Goal: Transaction & Acquisition: Purchase product/service

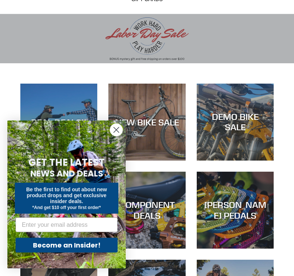
scroll to position [56, 0]
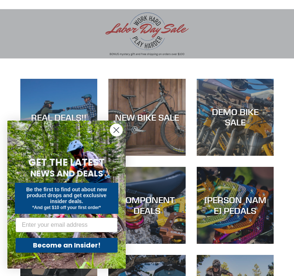
click at [120, 136] on circle "Close dialog" at bounding box center [116, 130] width 12 height 12
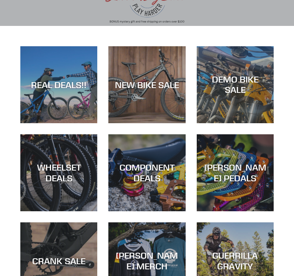
scroll to position [83, 0]
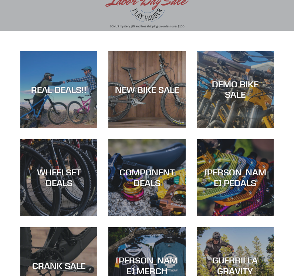
click at [166, 93] on div "NEW BIKE SALE" at bounding box center [147, 89] width 77 height 11
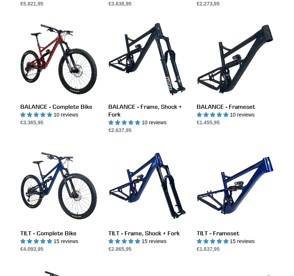
scroll to position [590, 0]
click at [74, 77] on link "BALANCE - Complete Bike" at bounding box center [58, 74] width 77 height 106
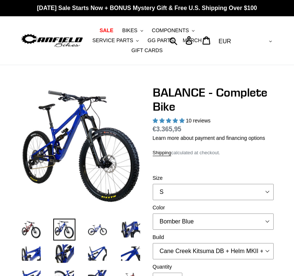
select select "highest-rating"
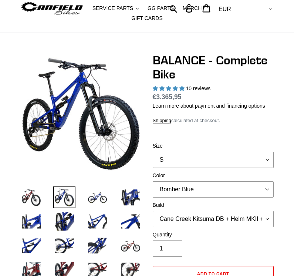
scroll to position [40, 0]
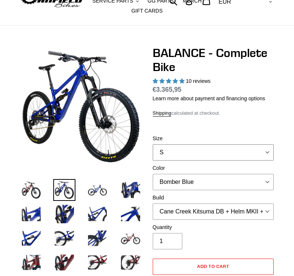
click at [179, 159] on select "S M L XL" at bounding box center [213, 152] width 121 height 16
select select "L"
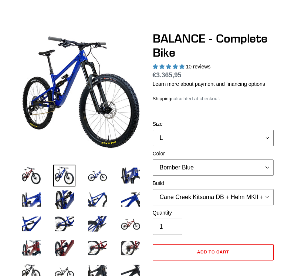
scroll to position [76, 0]
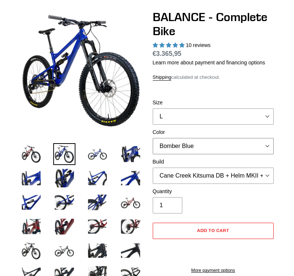
click at [199, 144] on select "Bomber Blue Goat's Blood Stealth Black" at bounding box center [213, 146] width 121 height 16
select select "Stealth Black"
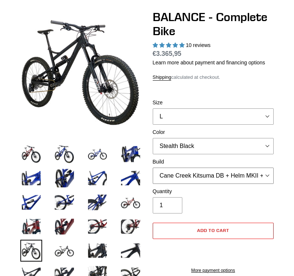
click at [204, 168] on select "Cane Creek Kitsuma DB + Helm MKII + SRAM GX Cane Creek Kitsuma DB + Helm MKII +…" at bounding box center [213, 176] width 121 height 16
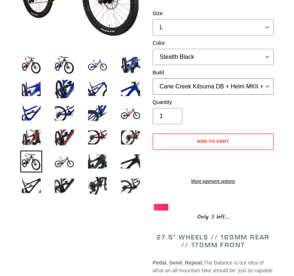
scroll to position [159, 0]
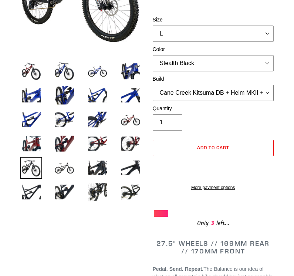
click at [259, 94] on select "Cane Creek Kitsuma DB + Helm MKII + SRAM GX Cane Creek Kitsuma DB + Helm MKII +…" at bounding box center [213, 93] width 121 height 16
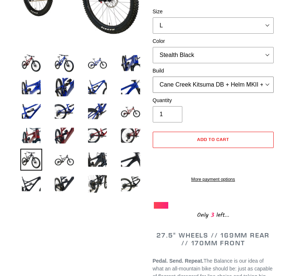
scroll to position [168, 0]
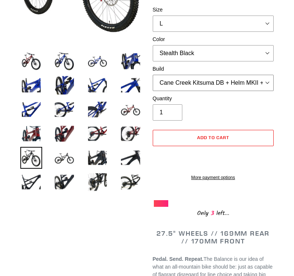
click at [258, 79] on select "Cane Creek Kitsuma DB + Helm MKII + SRAM GX Cane Creek Kitsuma DB + Helm MKII +…" at bounding box center [213, 83] width 121 height 16
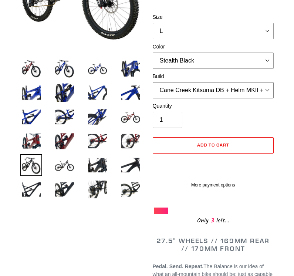
scroll to position [152, 0]
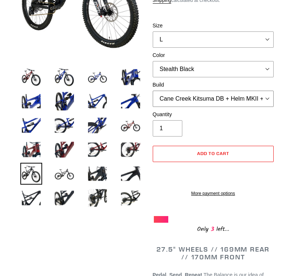
click at [262, 103] on select "Cane Creek Kitsuma DB + Helm MKII + SRAM GX Cane Creek Kitsuma DB + Helm MKII +…" at bounding box center [213, 99] width 121 height 16
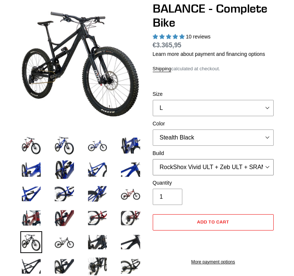
scroll to position [83, 0]
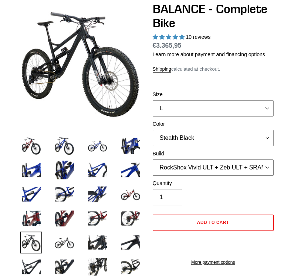
click at [255, 174] on select "Cane Creek Kitsuma DB + Helm MKII + SRAM GX Cane Creek Kitsuma DB + Helm MKII +…" at bounding box center [213, 168] width 121 height 16
click at [264, 167] on select "Cane Creek Kitsuma DB + Helm MKII + SRAM GX Cane Creek Kitsuma DB + Helm MKII +…" at bounding box center [213, 168] width 121 height 16
click at [257, 166] on select "Cane Creek Kitsuma DB + Helm MKII + SRAM GX Cane Creek Kitsuma DB + Helm MKII +…" at bounding box center [213, 168] width 121 height 16
click at [257, 171] on select "Cane Creek Kitsuma DB + Helm MKII + SRAM GX Cane Creek Kitsuma DB + Helm MKII +…" at bounding box center [213, 168] width 121 height 16
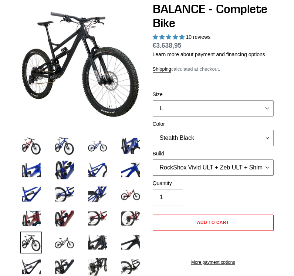
click at [265, 164] on select "Cane Creek Kitsuma DB + Helm MKII + SRAM GX Cane Creek Kitsuma DB + Helm MKII +…" at bounding box center [213, 168] width 121 height 16
click at [238, 167] on select "Cane Creek Kitsuma DB + Helm MKII + SRAM GX Cane Creek Kitsuma DB + Helm MKII +…" at bounding box center [213, 168] width 121 height 16
click at [251, 171] on select "Cane Creek Kitsuma DB + Helm MKII + SRAM GX Cane Creek Kitsuma DB + Helm MKII +…" at bounding box center [213, 168] width 121 height 16
click at [234, 174] on select "Cane Creek Kitsuma DB + Helm MKII + SRAM GX Cane Creek Kitsuma DB + Helm MKII +…" at bounding box center [213, 168] width 121 height 16
click at [226, 167] on select "Cane Creek Kitsuma DB + Helm MKII + SRAM GX Cane Creek Kitsuma DB + Helm MKII +…" at bounding box center [213, 168] width 121 height 16
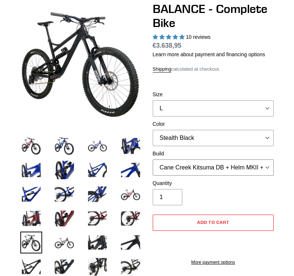
click at [250, 171] on select "Cane Creek Kitsuma DB + Helm MKII + SRAM GX Cane Creek Kitsuma DB + Helm MKII +…" at bounding box center [213, 168] width 121 height 16
select select "RockShox Vivid ULT + Zeb ULT + Shimano XT"
click at [262, 139] on select "Bomber Blue Goat's Blood Stealth Black" at bounding box center [213, 138] width 121 height 16
click at [249, 133] on select "Bomber Blue Goat's Blood Stealth Black" at bounding box center [213, 138] width 121 height 16
click at [228, 138] on select "Bomber Blue Goat's Blood Stealth Black" at bounding box center [213, 138] width 121 height 16
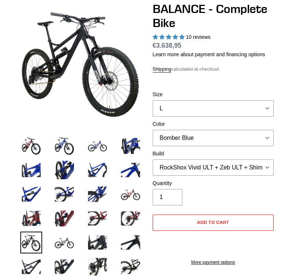
click at [238, 126] on label "Color" at bounding box center [213, 124] width 121 height 8
click at [238, 130] on select "Bomber Blue Goat's Blood Stealth Black" at bounding box center [213, 138] width 121 height 16
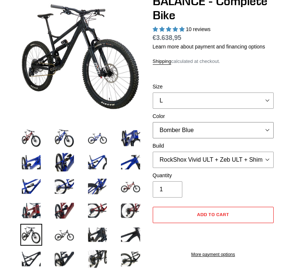
scroll to position [124, 0]
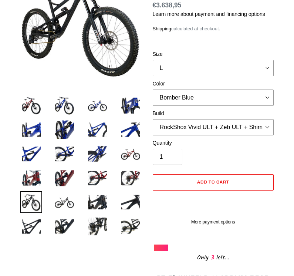
click at [226, 159] on div "Quantity 1" at bounding box center [213, 152] width 121 height 26
click at [254, 100] on select "Bomber Blue Goat's Blood Stealth Black" at bounding box center [213, 98] width 121 height 16
select select "Stealth Black"
click at [222, 159] on div "Quantity 1" at bounding box center [213, 152] width 121 height 26
click at [134, 147] on img at bounding box center [131, 154] width 22 height 22
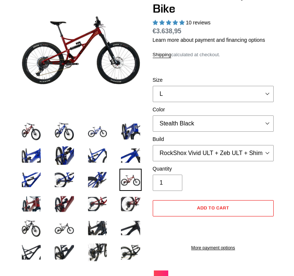
scroll to position [99, 0]
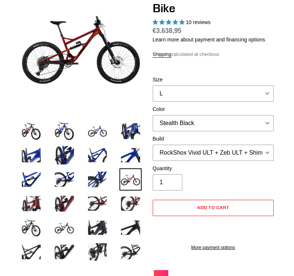
click at [30, 137] on img at bounding box center [31, 131] width 22 height 22
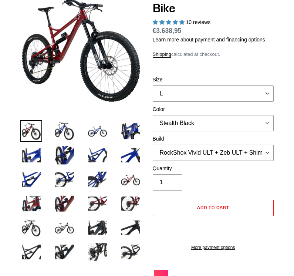
click at [69, 127] on img at bounding box center [64, 131] width 22 height 22
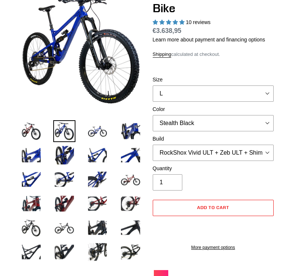
click at [109, 130] on img at bounding box center [98, 131] width 22 height 22
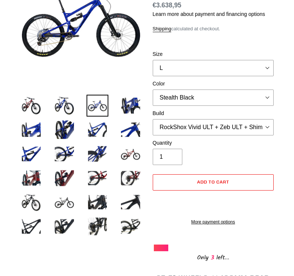
scroll to position [176, 0]
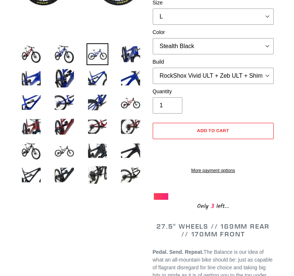
click at [64, 157] on img at bounding box center [64, 151] width 22 height 22
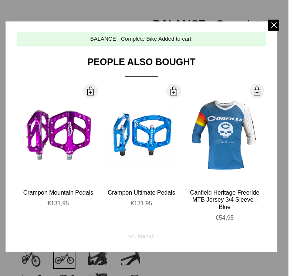
scroll to position [0, 0]
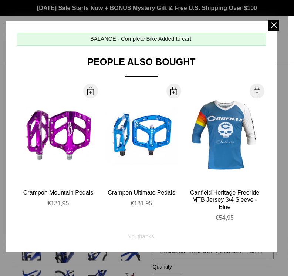
click at [276, 26] on span at bounding box center [274, 25] width 11 height 11
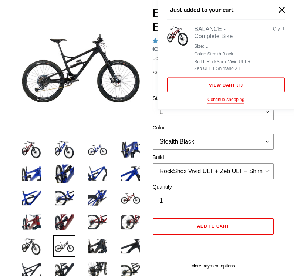
scroll to position [80, 0]
click at [278, 8] on button "Close" at bounding box center [282, 9] width 17 height 17
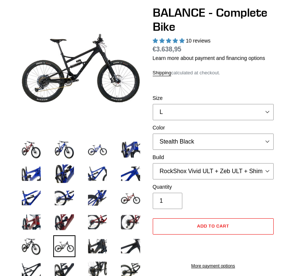
click at [201, 223] on span "Add to cart" at bounding box center [213, 226] width 32 height 6
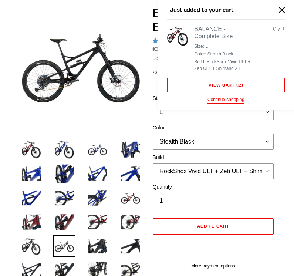
click at [284, 9] on icon "Close" at bounding box center [282, 10] width 6 height 6
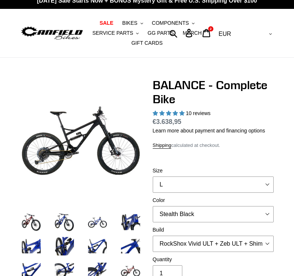
scroll to position [0, 0]
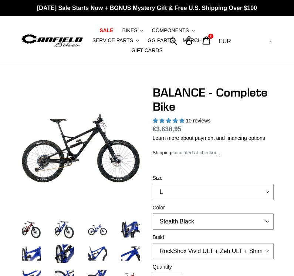
click at [211, 41] on icon at bounding box center [207, 40] width 8 height 9
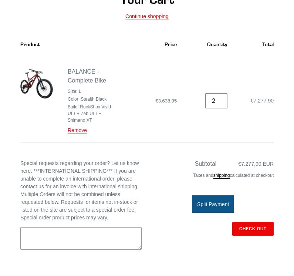
click at [227, 97] on input "2" at bounding box center [217, 100] width 22 height 15
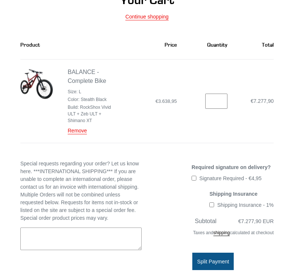
type input "1"
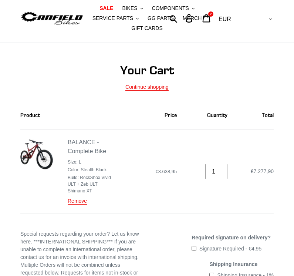
scroll to position [0, 0]
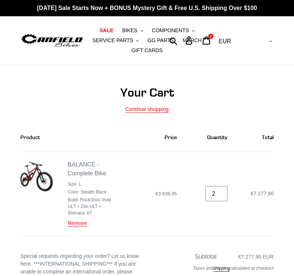
click at [227, 197] on input "2" at bounding box center [217, 193] width 22 height 15
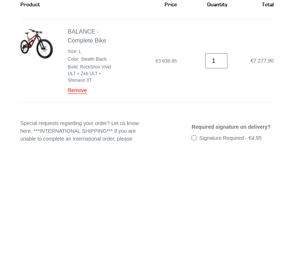
type input "1"
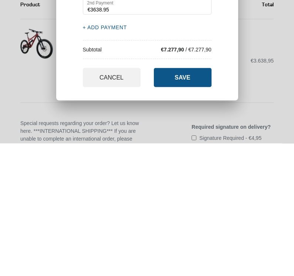
scroll to position [133, 0]
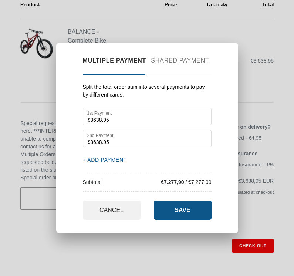
click at [121, 220] on button "CANCEL" at bounding box center [112, 210] width 58 height 19
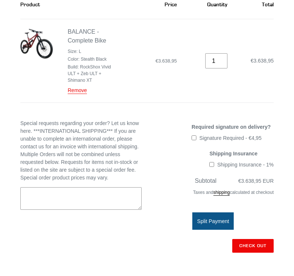
click at [210, 167] on input "Shipping Insurance - 1%" at bounding box center [212, 164] width 5 height 5
checkbox input "true"
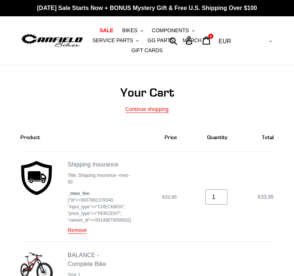
scroll to position [133, 0]
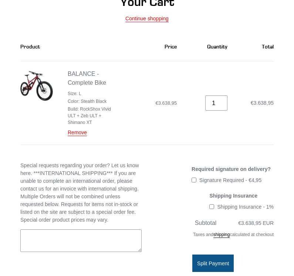
scroll to position [90, 0]
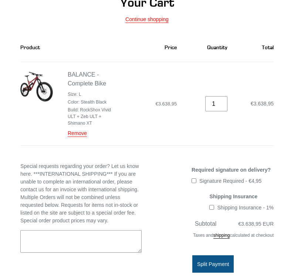
click at [210, 209] on input "Shipping Insurance - 1%" at bounding box center [212, 207] width 5 height 5
checkbox input "true"
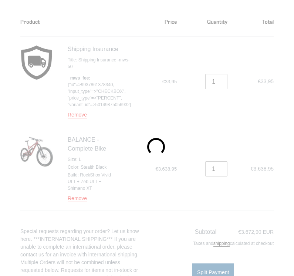
scroll to position [115, 0]
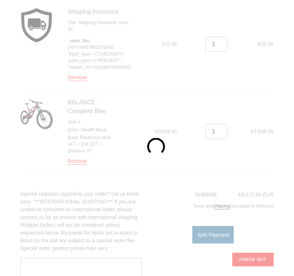
scroll to position [156, 0]
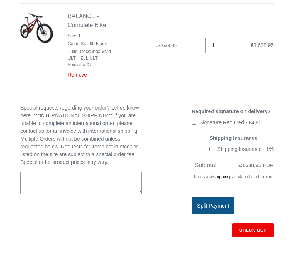
scroll to position [149, 0]
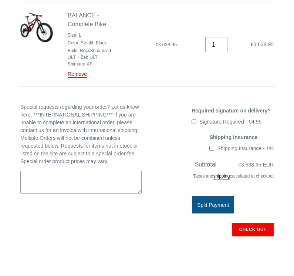
click at [199, 111] on span "Required signature on delivery?" at bounding box center [231, 111] width 79 height 6
click at [197, 119] on input "Signature Required - €4,95" at bounding box center [194, 121] width 5 height 5
checkbox input "true"
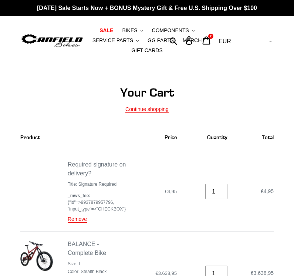
scroll to position [149, 0]
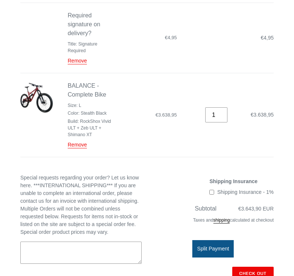
click at [71, 63] on link "Remove" at bounding box center [77, 61] width 19 height 7
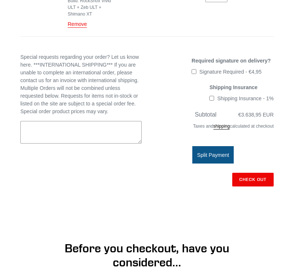
scroll to position [230, 0]
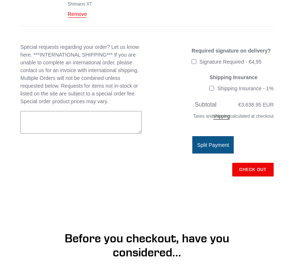
click at [262, 169] on input "Check out" at bounding box center [253, 169] width 41 height 13
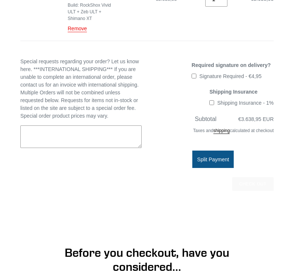
scroll to position [216, 0]
click at [210, 105] on input "Shipping Insurance - 1%" at bounding box center [212, 102] width 5 height 5
checkbox input "true"
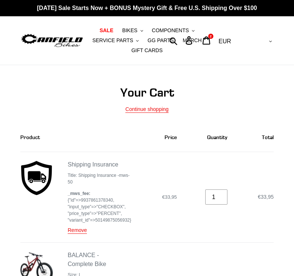
scroll to position [227, 0]
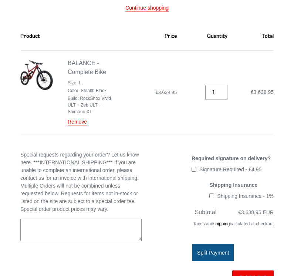
scroll to position [101, 0]
click at [86, 75] on link "BALANCE - Complete Bike" at bounding box center [87, 67] width 39 height 15
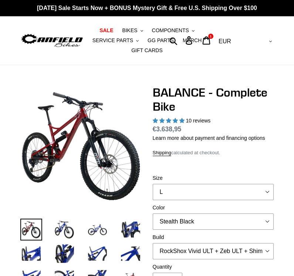
select select "highest-rating"
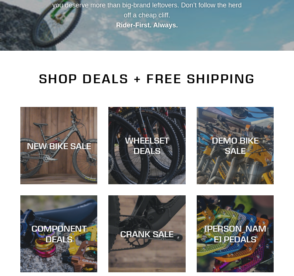
scroll to position [145, 0]
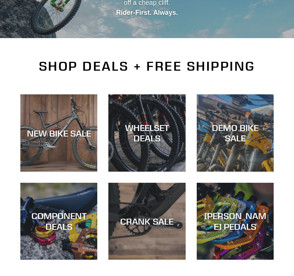
click at [179, 172] on div "WHEELSET DEALS" at bounding box center [147, 172] width 77 height 0
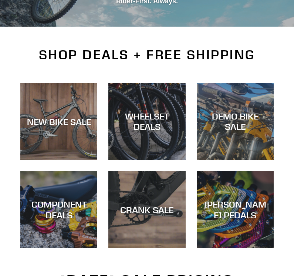
click at [75, 116] on div "NEW BIKE SALE" at bounding box center [58, 121] width 77 height 11
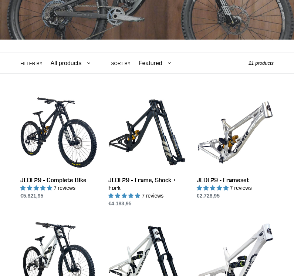
scroll to position [127, 0]
